Goal: Task Accomplishment & Management: Use online tool/utility

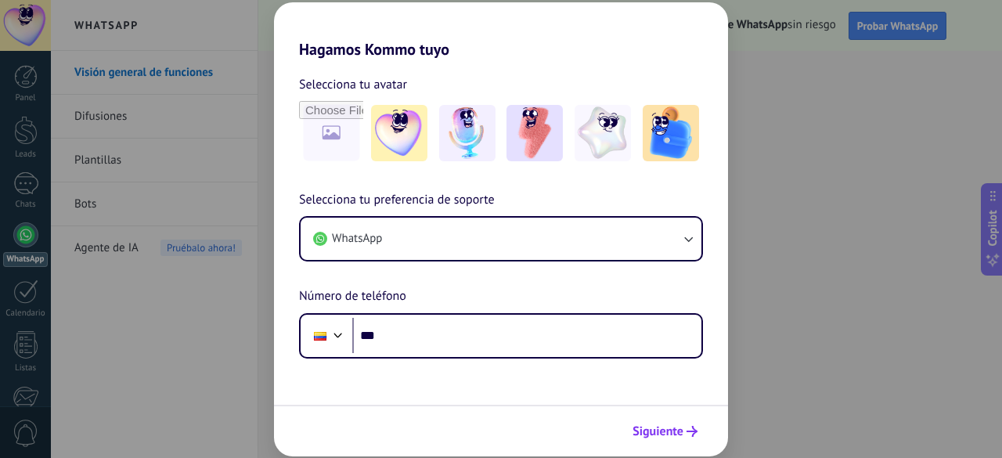
click at [677, 435] on span "Siguiente" at bounding box center [658, 431] width 51 height 11
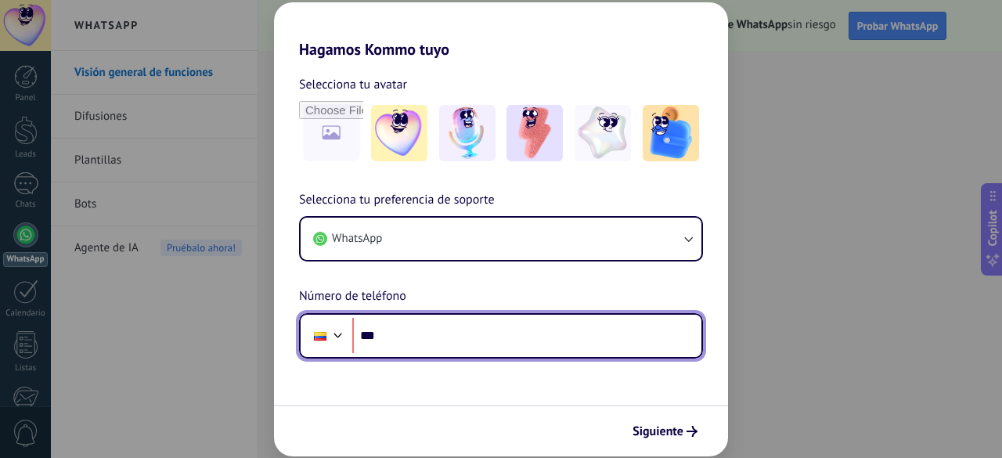
click at [454, 342] on input "***" at bounding box center [526, 336] width 349 height 36
type input "**********"
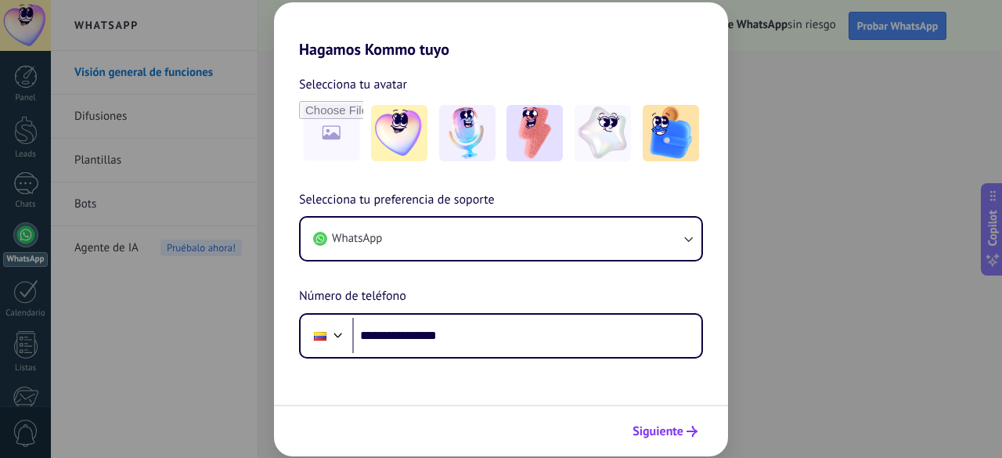
click at [681, 435] on span "Siguiente" at bounding box center [658, 431] width 51 height 11
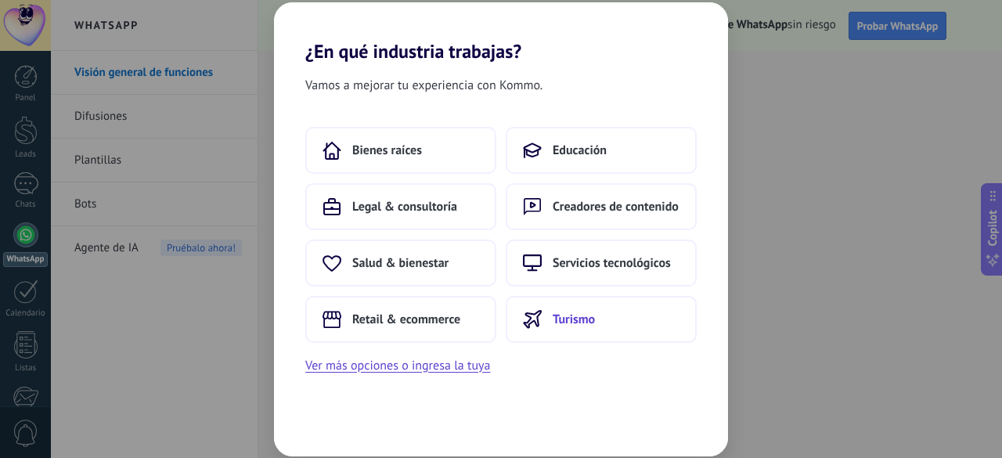
click at [603, 311] on button "Turismo" at bounding box center [601, 319] width 191 height 47
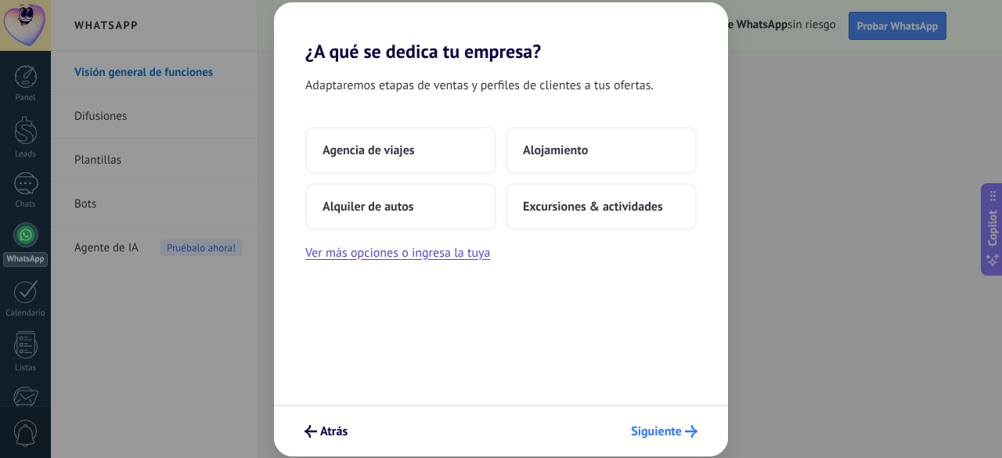
click at [656, 442] on button "Siguiente" at bounding box center [664, 431] width 81 height 27
click at [399, 146] on span "Agencia de viajes" at bounding box center [369, 151] width 92 height 16
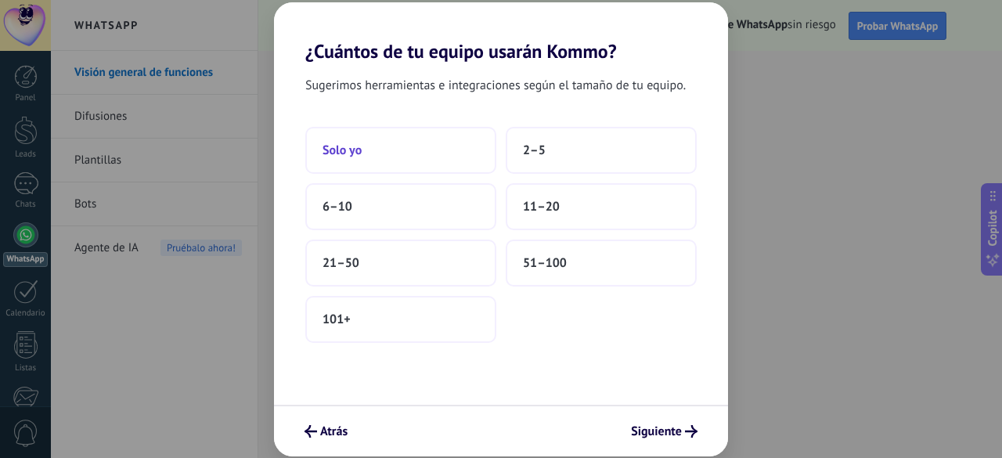
click at [440, 161] on button "Solo yo" at bounding box center [400, 150] width 191 height 47
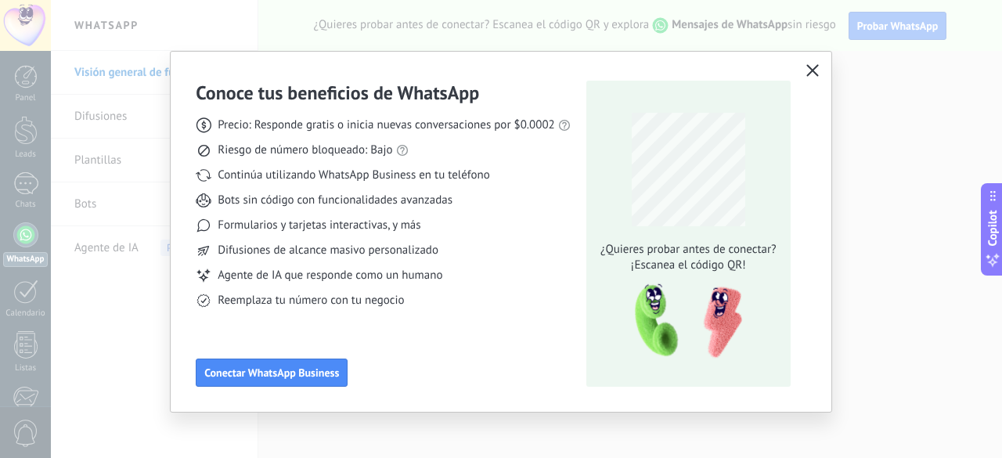
click at [808, 73] on icon "button" at bounding box center [813, 70] width 13 height 13
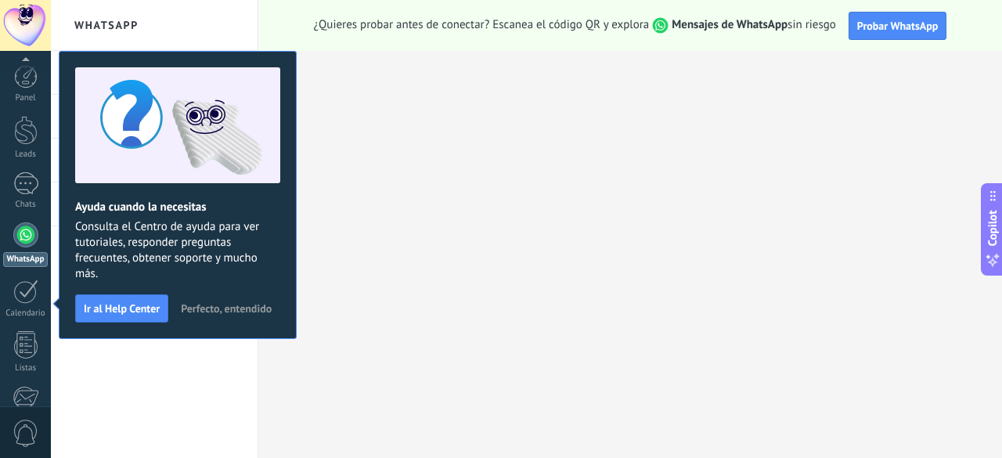
scroll to position [192, 0]
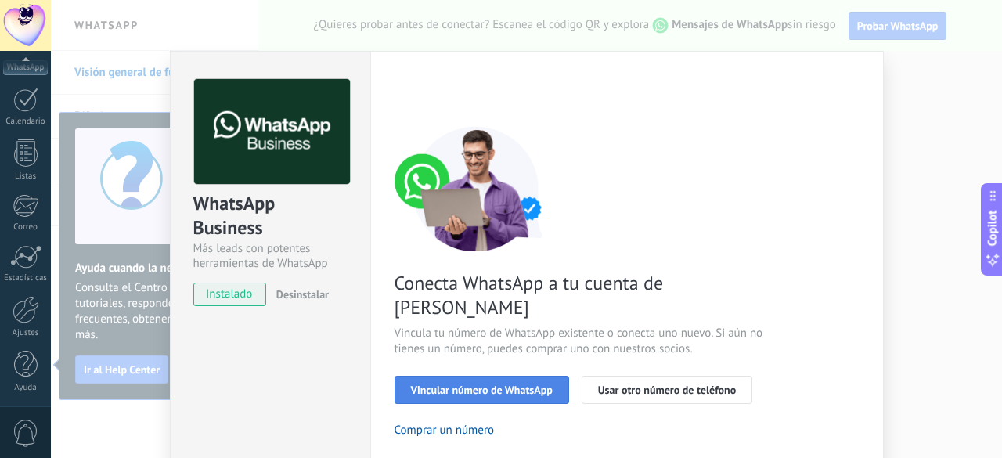
click at [471, 385] on span "Vincular número de WhatsApp" at bounding box center [482, 390] width 142 height 11
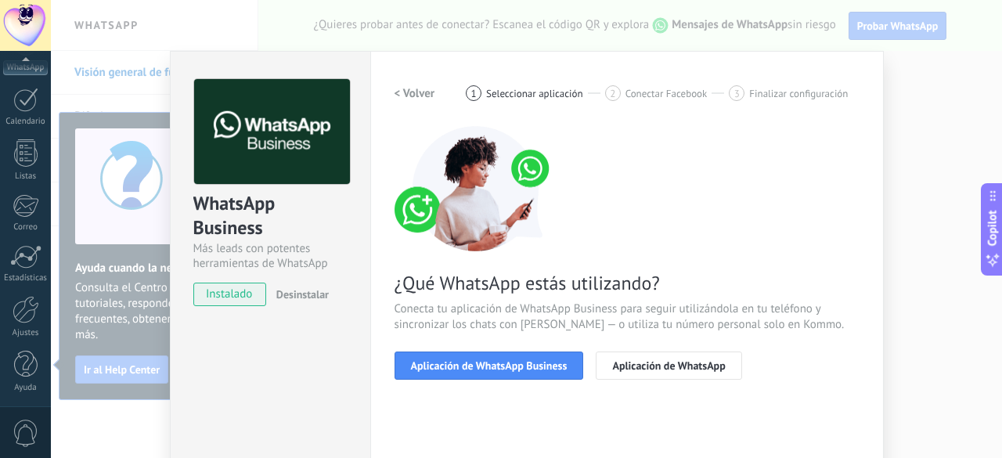
click at [471, 364] on span "Aplicación de WhatsApp Business" at bounding box center [489, 365] width 157 height 11
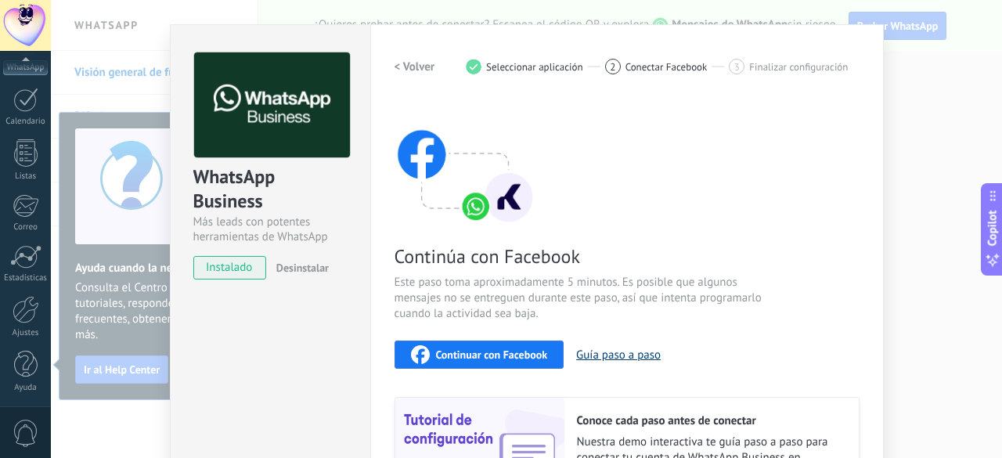
scroll to position [0, 0]
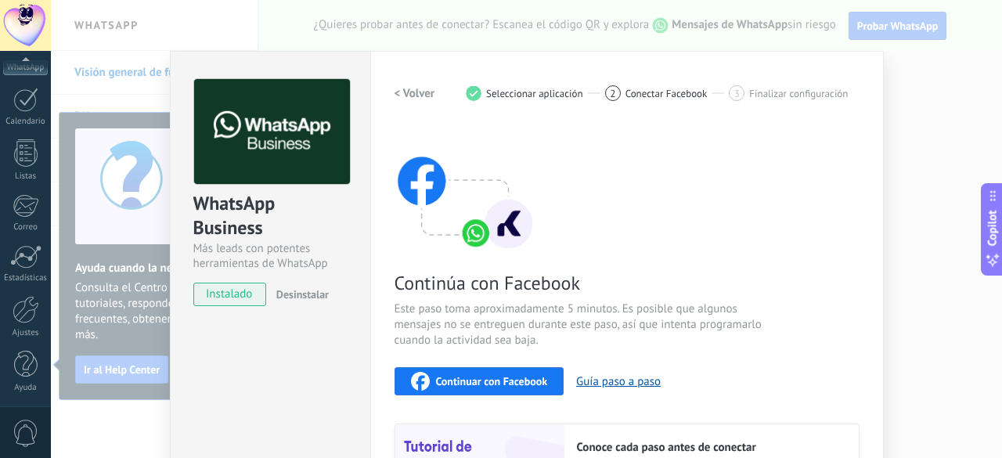
click at [901, 114] on div "WhatsApp Business Más leads con potentes herramientas de WhatsApp instalado Des…" at bounding box center [527, 229] width 952 height 458
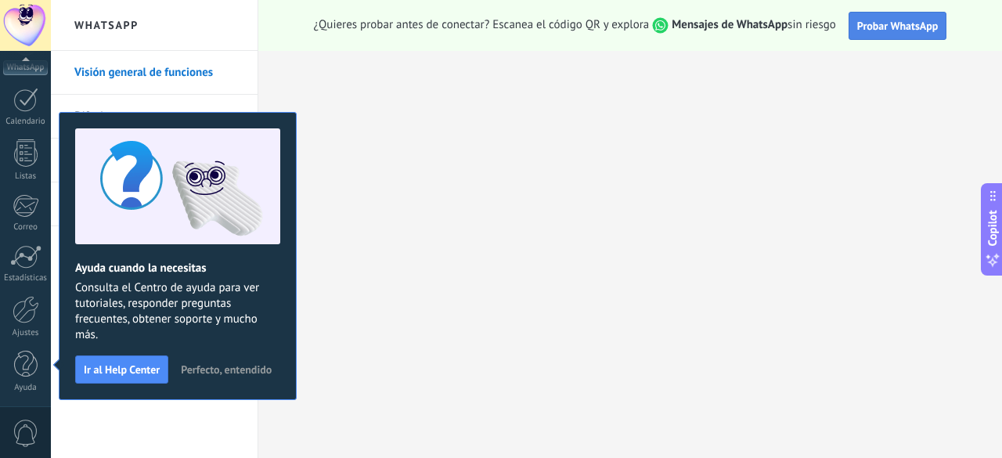
click at [880, 27] on span "Probar WhatsApp" at bounding box center [898, 26] width 81 height 14
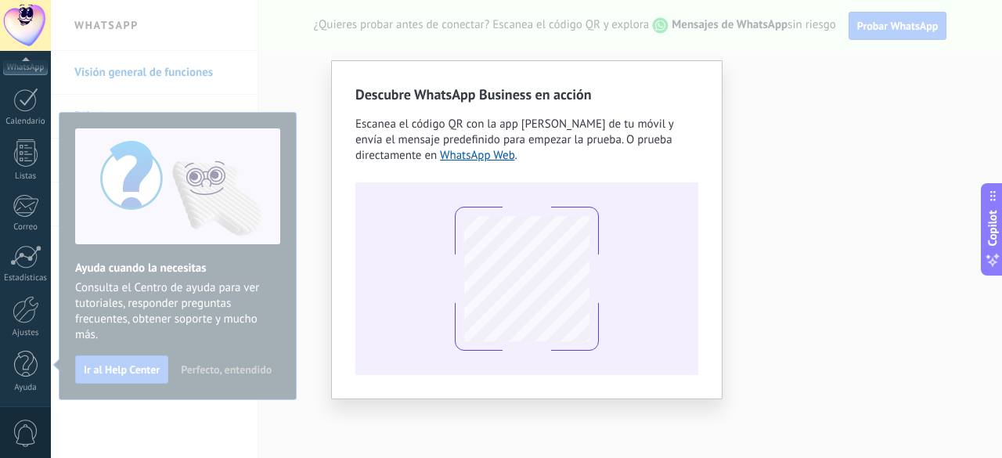
click at [911, 320] on div "Descubre WhatsApp Business en acción Escanea el código QR con la app [PERSON_NA…" at bounding box center [527, 229] width 952 height 458
